Goal: Navigation & Orientation: Find specific page/section

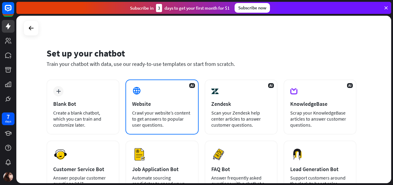
click at [167, 113] on div "Crawl your website’s content to get answers to popular user questions." at bounding box center [161, 119] width 59 height 18
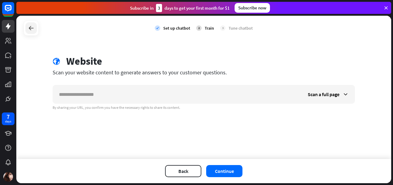
click at [33, 29] on icon at bounding box center [30, 27] width 7 height 7
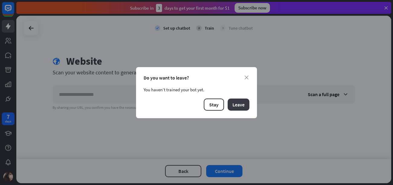
click at [241, 104] on button "Leave" at bounding box center [238, 104] width 22 height 12
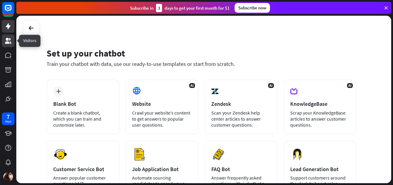
click at [3, 44] on link at bounding box center [8, 40] width 13 height 13
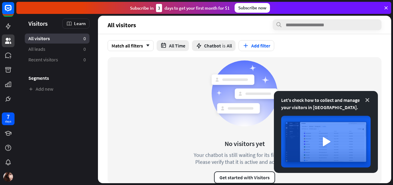
click at [366, 98] on icon at bounding box center [367, 100] width 6 height 6
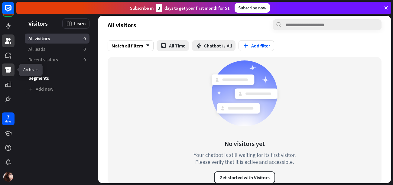
click at [8, 66] on link at bounding box center [8, 69] width 13 height 13
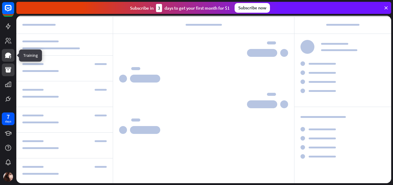
click at [8, 56] on icon at bounding box center [8, 55] width 6 height 5
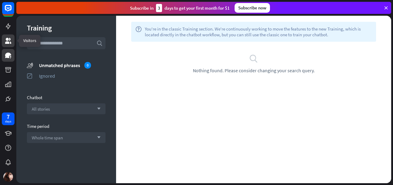
click at [7, 40] on icon at bounding box center [8, 41] width 6 height 6
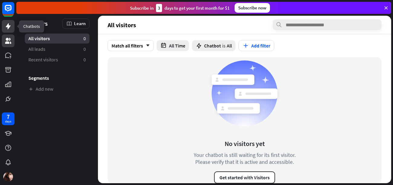
click at [6, 28] on icon at bounding box center [8, 26] width 7 height 7
